Goal: Entertainment & Leisure: Consume media (video, audio)

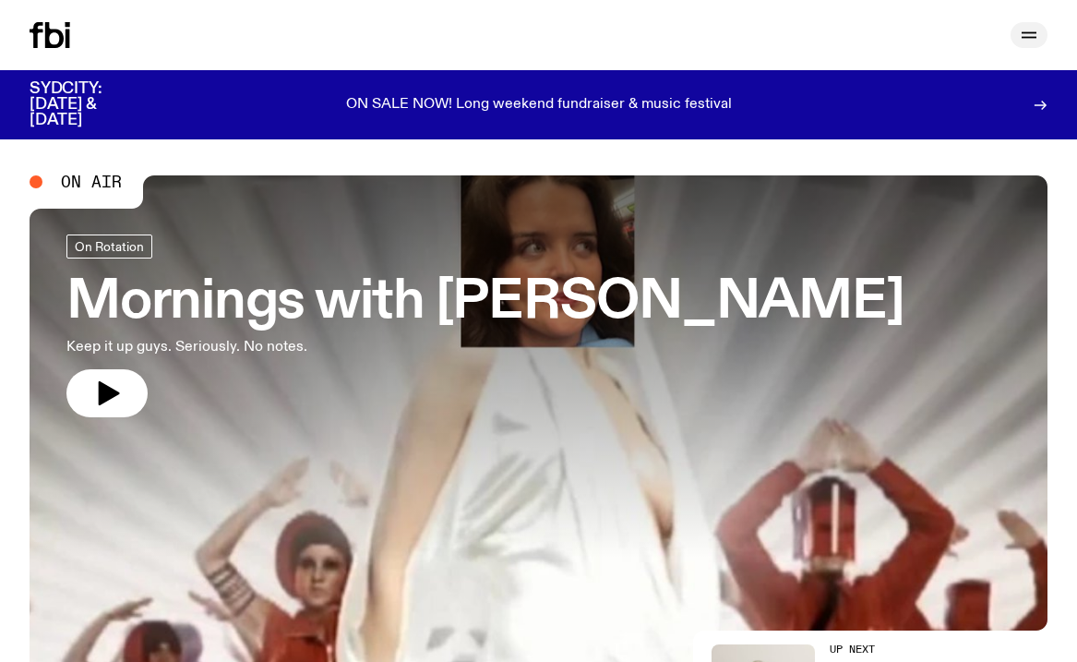
click at [1034, 33] on icon "button" at bounding box center [1029, 33] width 15 height 0
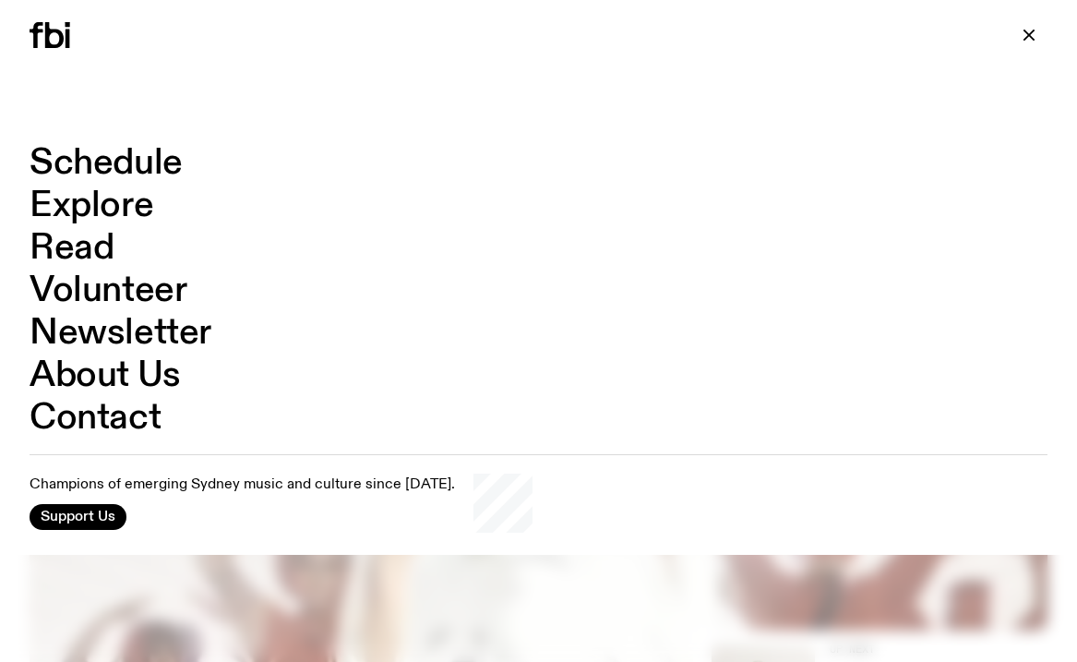
click at [84, 198] on link "Explore" at bounding box center [92, 205] width 124 height 35
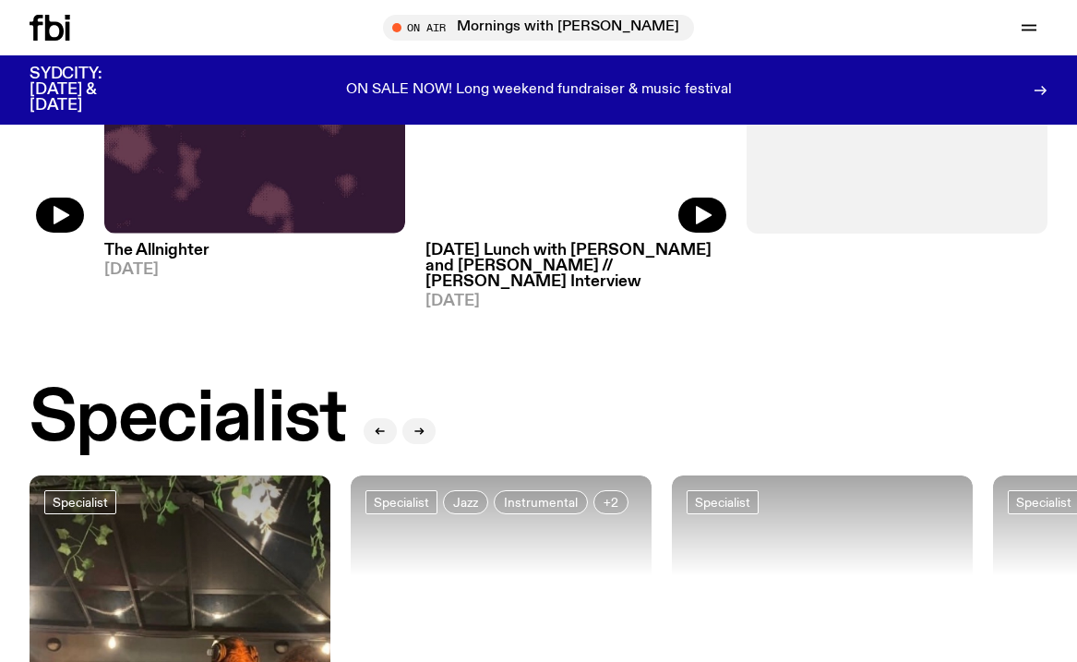
scroll to position [1368, 0]
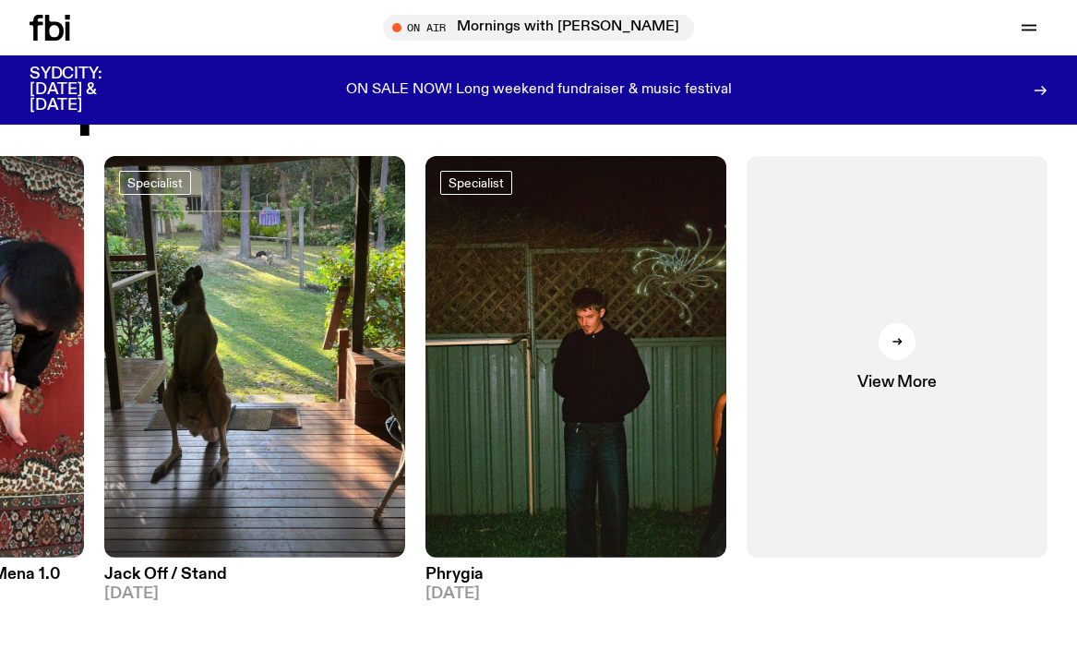
click at [980, 378] on link "View More" at bounding box center [897, 357] width 301 height 402
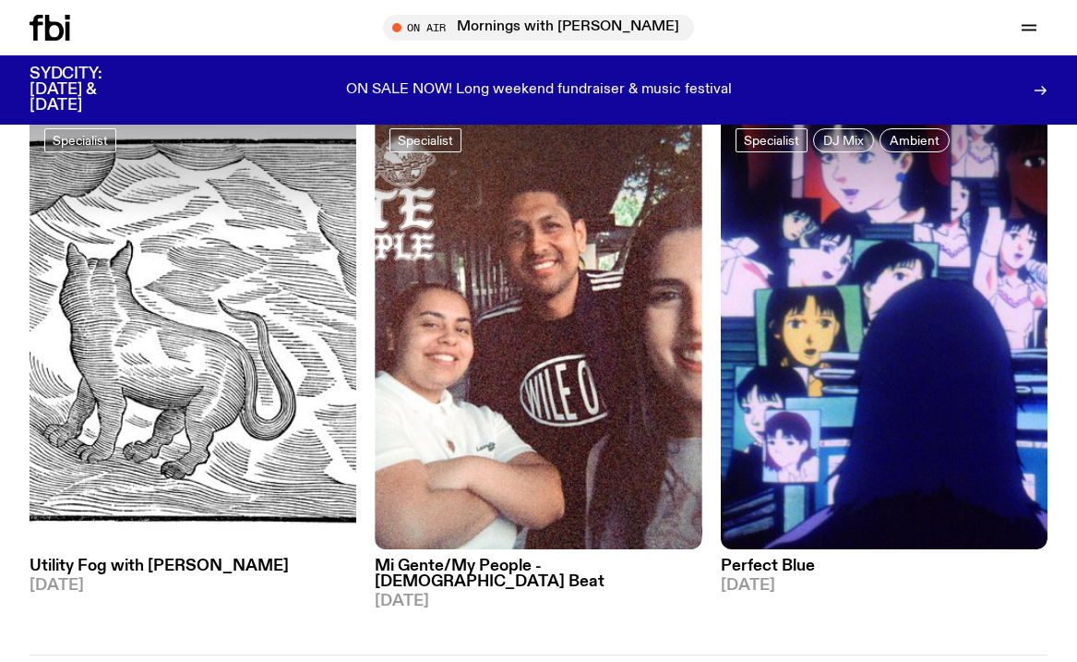
scroll to position [4092, 0]
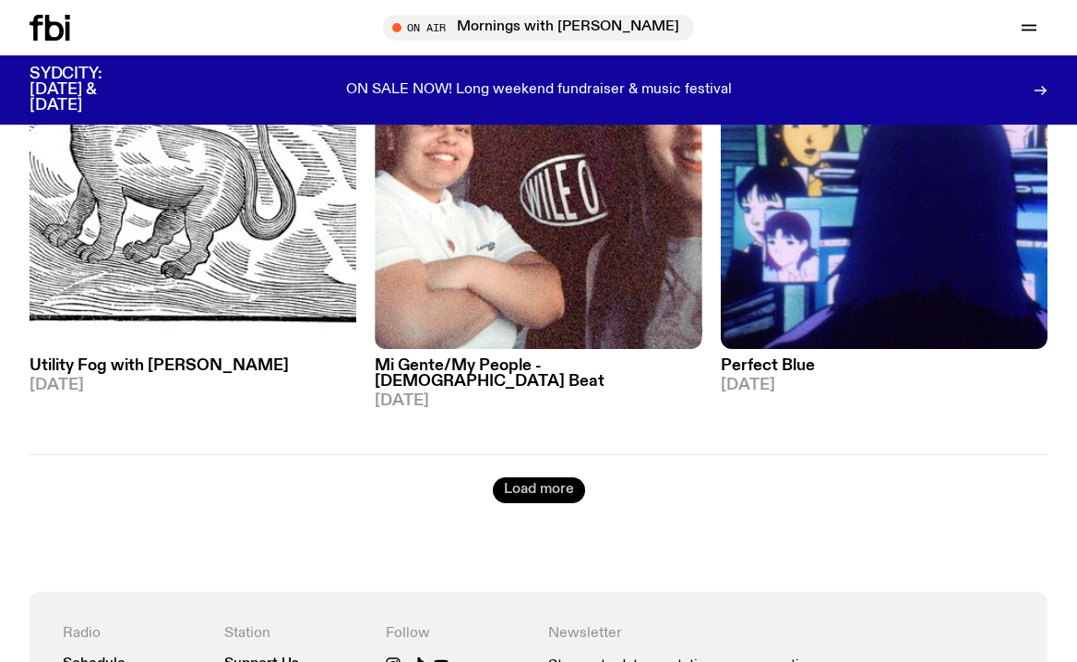
click at [542, 477] on button "Load more" at bounding box center [539, 490] width 92 height 26
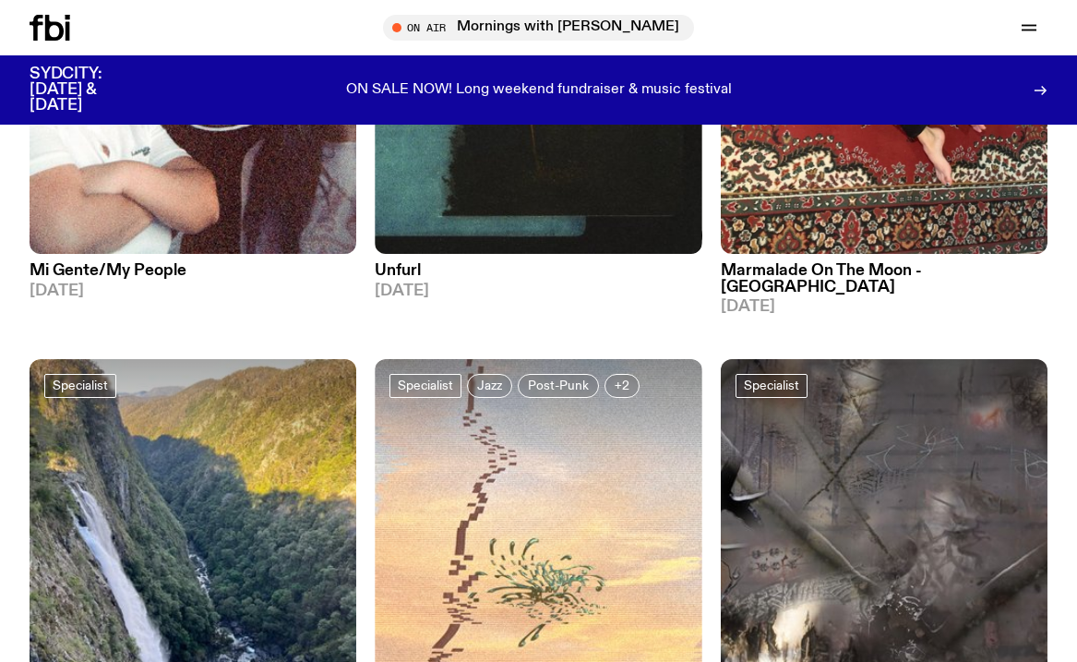
scroll to position [7874, 0]
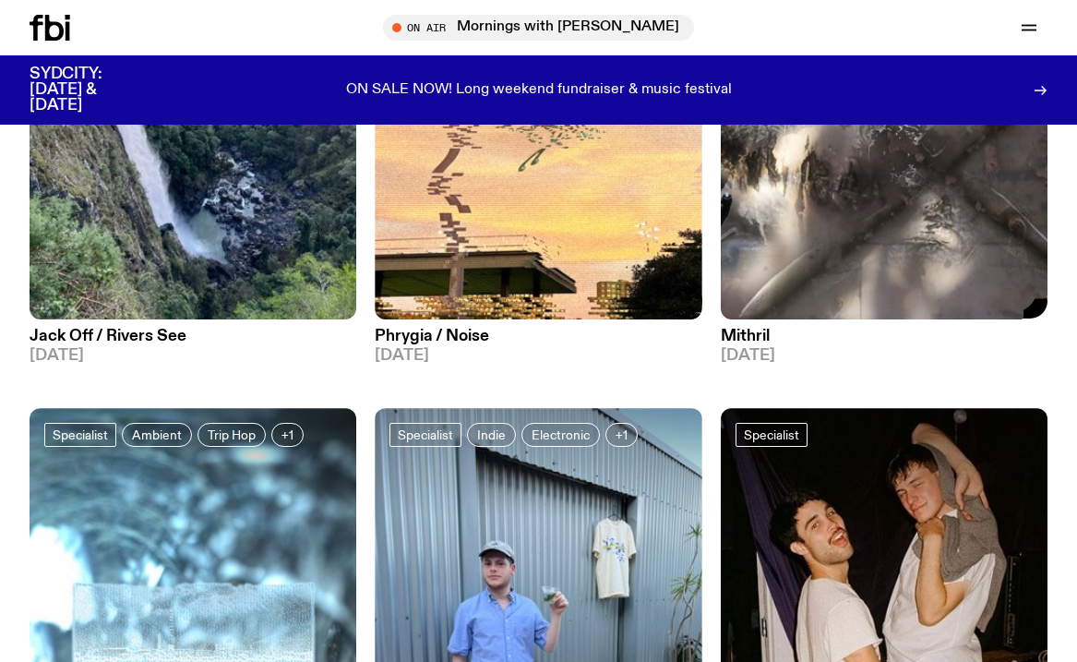
click at [865, 222] on img at bounding box center [884, 102] width 327 height 436
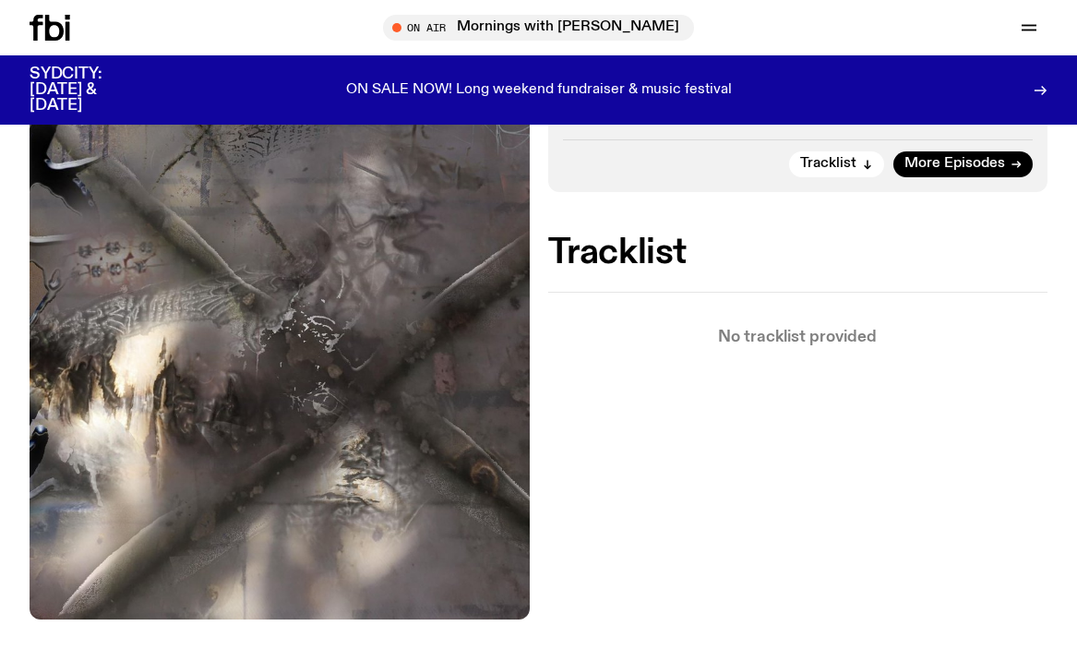
scroll to position [345, 0]
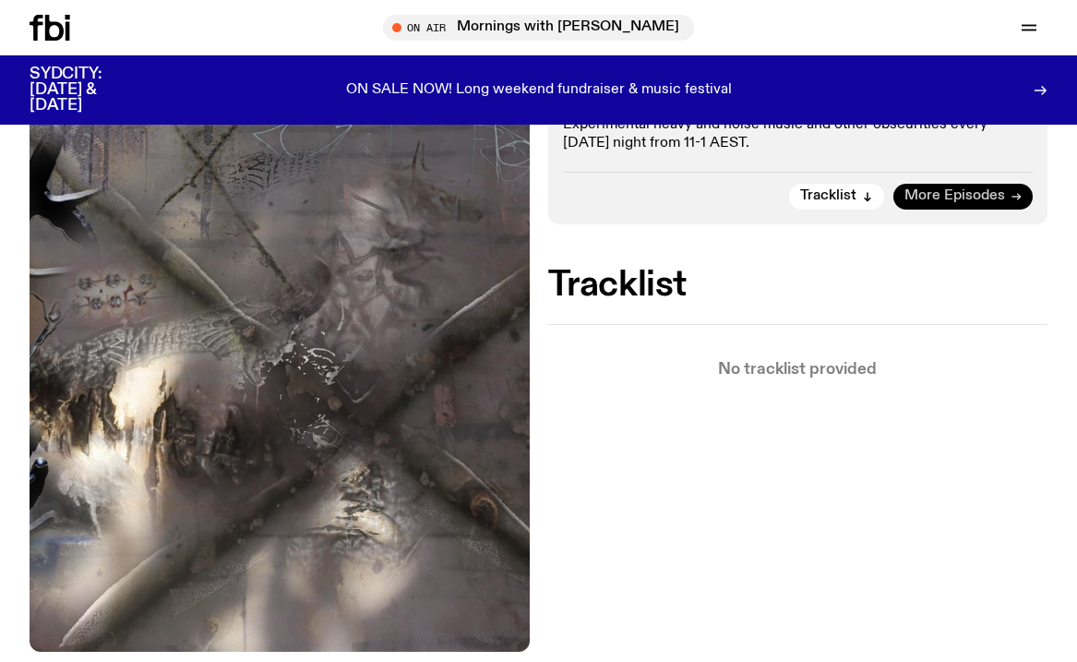
click at [992, 195] on span "More Episodes" at bounding box center [955, 196] width 101 height 14
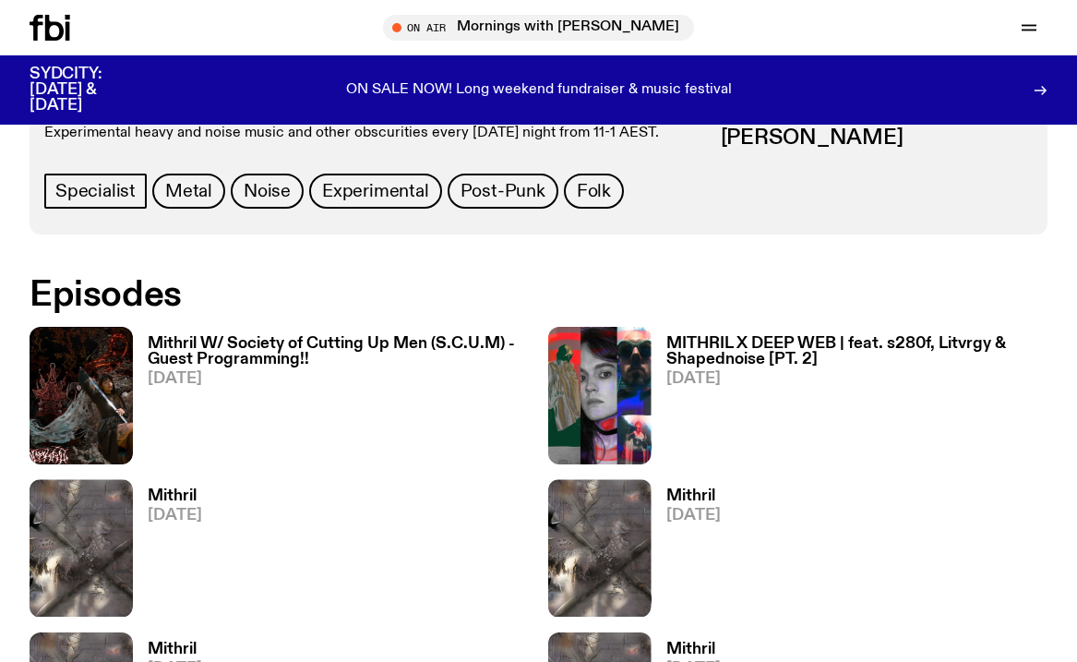
scroll to position [785, 0]
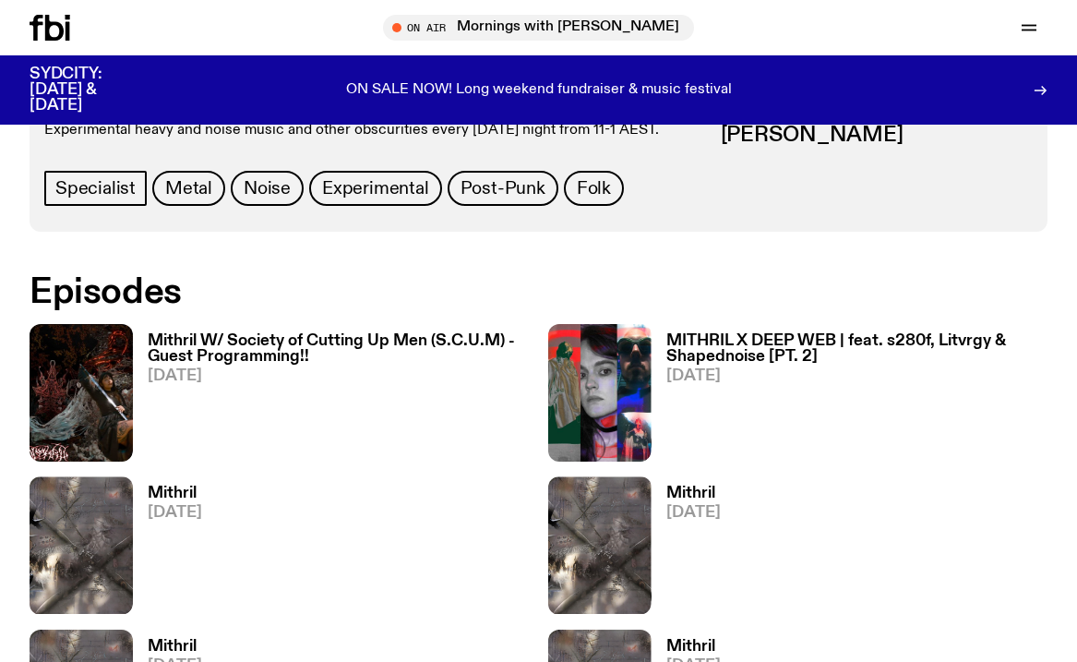
click at [401, 353] on h3 "Mithril W/ Society of Cutting Up Men (S.C.U.M) - Guest Programming!!" at bounding box center [339, 348] width 382 height 31
click at [380, 341] on h3 "Mithril W/ Society of Cutting Up Men (S.C.U.M) - Guest Programming!!" at bounding box center [339, 348] width 382 height 31
click at [78, 362] on img at bounding box center [81, 393] width 103 height 138
click at [110, 441] on icon "button" at bounding box center [110, 444] width 16 height 18
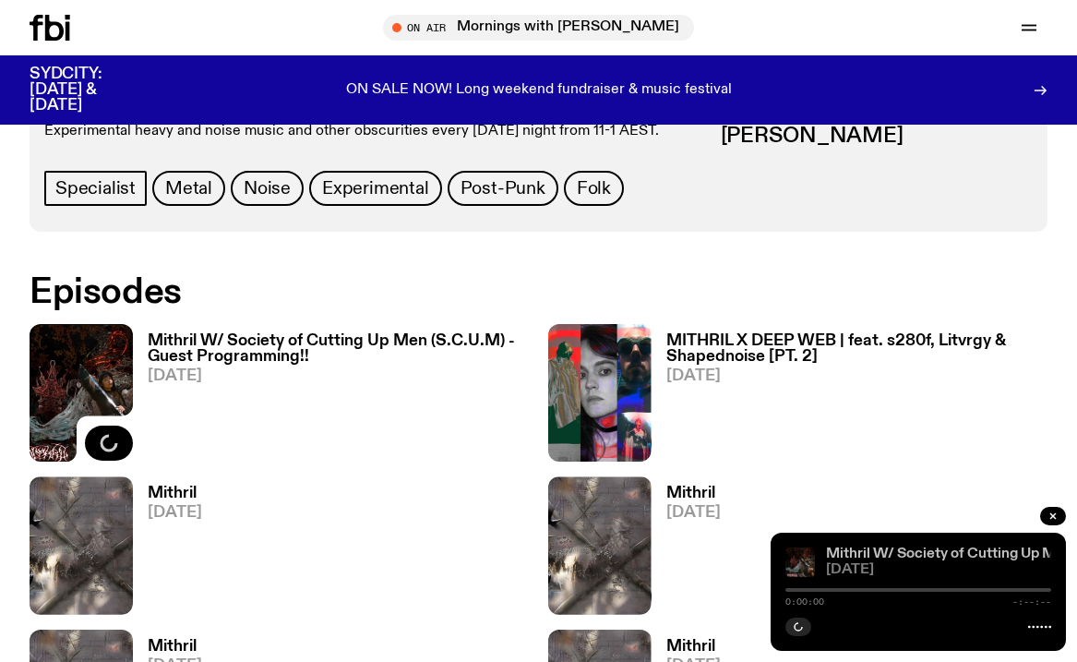
click at [879, 553] on link "Mithril W/ Society of Cutting Up Men (S.C.U.M) - Guest Programming!!" at bounding box center [1058, 553] width 464 height 15
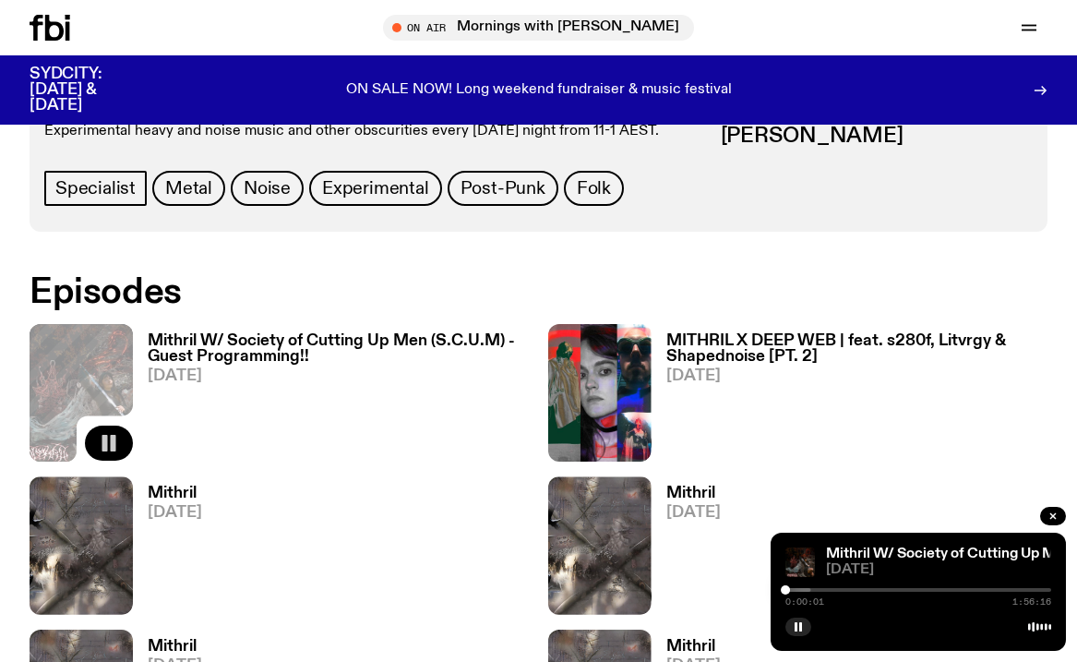
click at [878, 592] on div "0:00:01 1:56:16" at bounding box center [918, 595] width 266 height 22
click at [888, 590] on div at bounding box center [918, 590] width 266 height 4
click at [905, 590] on div at bounding box center [918, 590] width 266 height 4
click at [910, 588] on div at bounding box center [909, 589] width 9 height 9
click at [917, 589] on div at bounding box center [813, 590] width 266 height 4
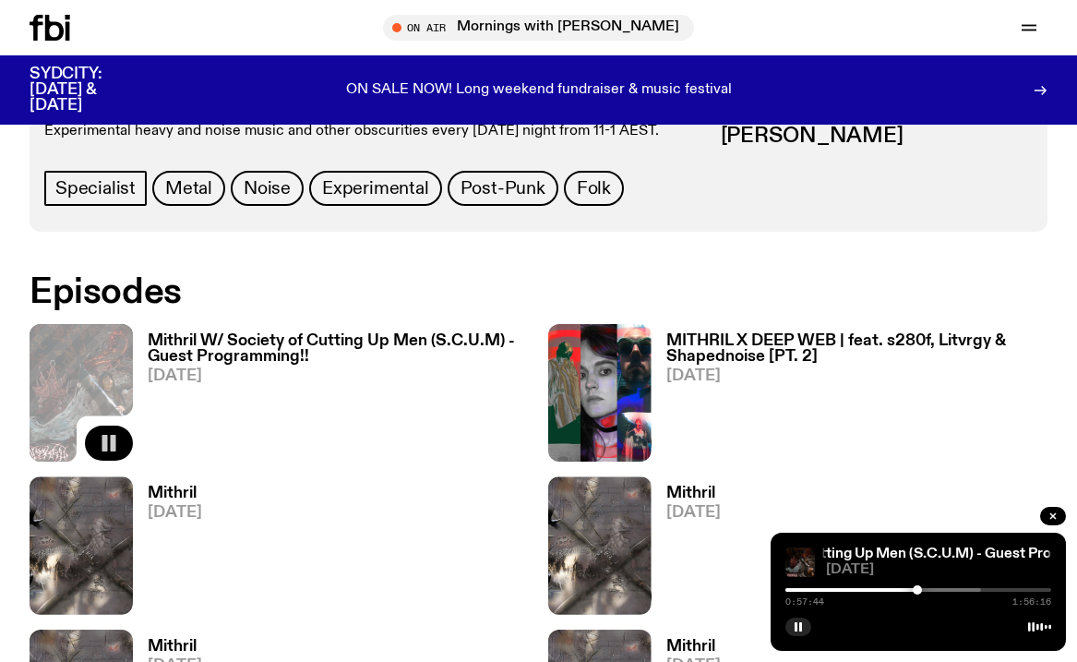
click at [925, 589] on div at bounding box center [848, 590] width 266 height 4
click at [935, 590] on div at bounding box center [861, 590] width 266 height 4
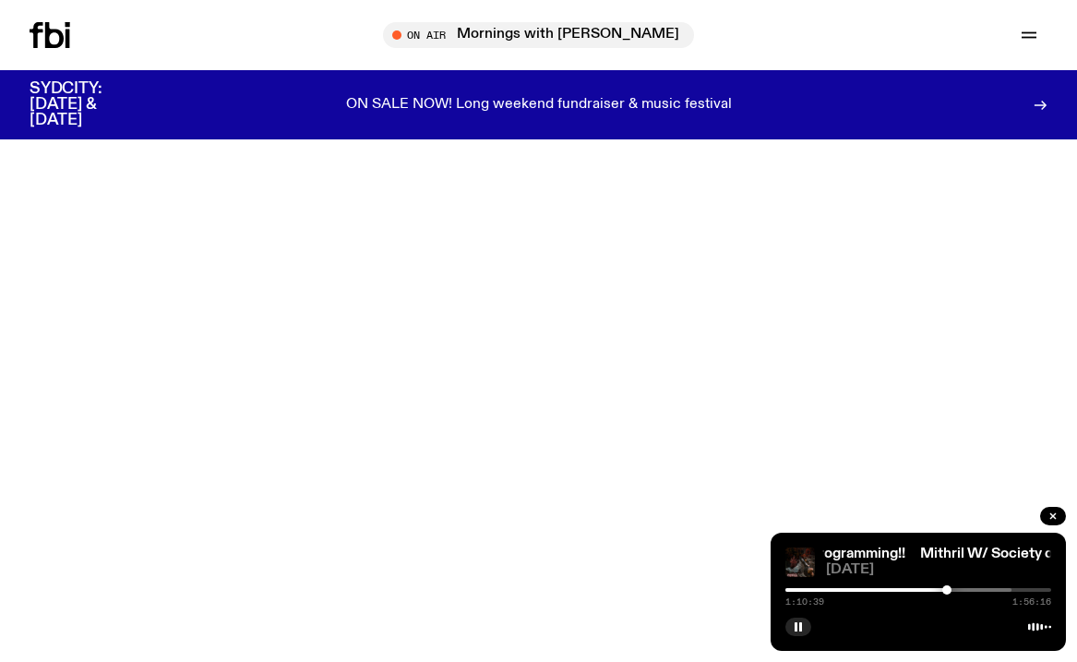
click at [947, 590] on div at bounding box center [946, 589] width 9 height 9
click at [789, 622] on button "button" at bounding box center [798, 626] width 26 height 18
click at [677, 102] on p "ON SALE NOW! Long weekend fundraiser & music festival" at bounding box center [539, 105] width 386 height 17
